Goal: Check status: Check status

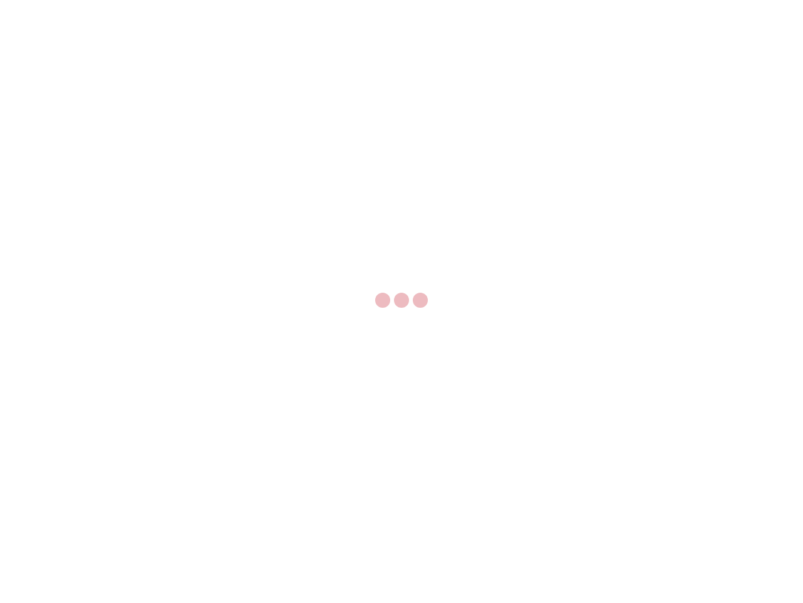
select select "US"
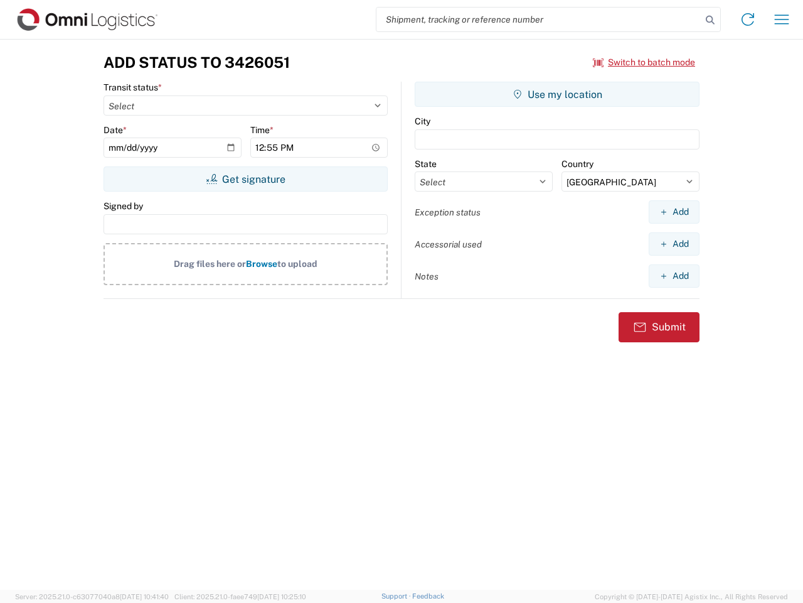
click at [539, 19] on input "search" at bounding box center [539, 20] width 325 height 24
click at [711, 20] on icon at bounding box center [711, 20] width 18 height 18
click at [748, 19] on icon at bounding box center [748, 19] width 20 height 20
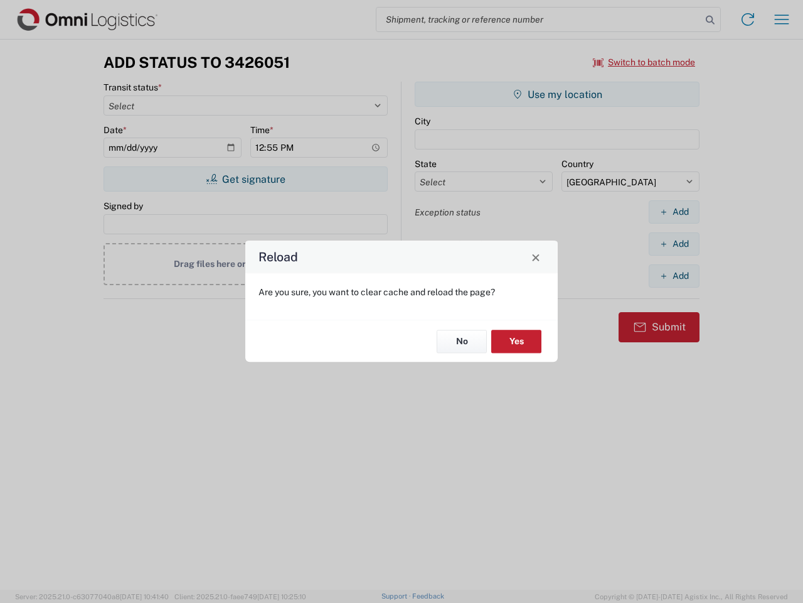
click at [782, 19] on div "Reload Are you sure, you want to clear cache and reload the page? No Yes" at bounding box center [401, 301] width 803 height 603
click at [645, 62] on div "Reload Are you sure, you want to clear cache and reload the page? No Yes" at bounding box center [401, 301] width 803 height 603
click at [245, 179] on div "Reload Are you sure, you want to clear cache and reload the page? No Yes" at bounding box center [401, 301] width 803 height 603
click at [557, 94] on div "Reload Are you sure, you want to clear cache and reload the page? No Yes" at bounding box center [401, 301] width 803 height 603
click at [674, 212] on div "Reload Are you sure, you want to clear cache and reload the page? No Yes" at bounding box center [401, 301] width 803 height 603
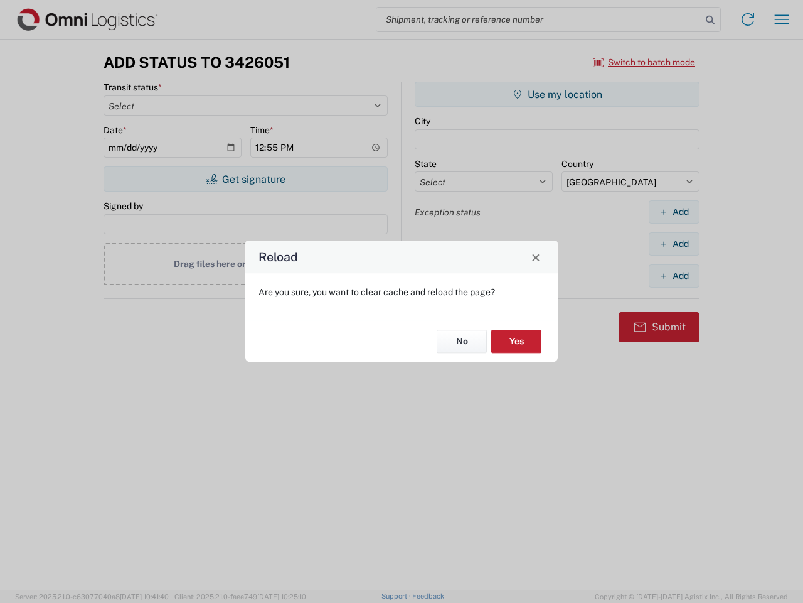
click at [674, 244] on div "Reload Are you sure, you want to clear cache and reload the page? No Yes" at bounding box center [401, 301] width 803 height 603
click at [674, 276] on div "Reload Are you sure, you want to clear cache and reload the page? No Yes" at bounding box center [401, 301] width 803 height 603
